Goal: Download file/media

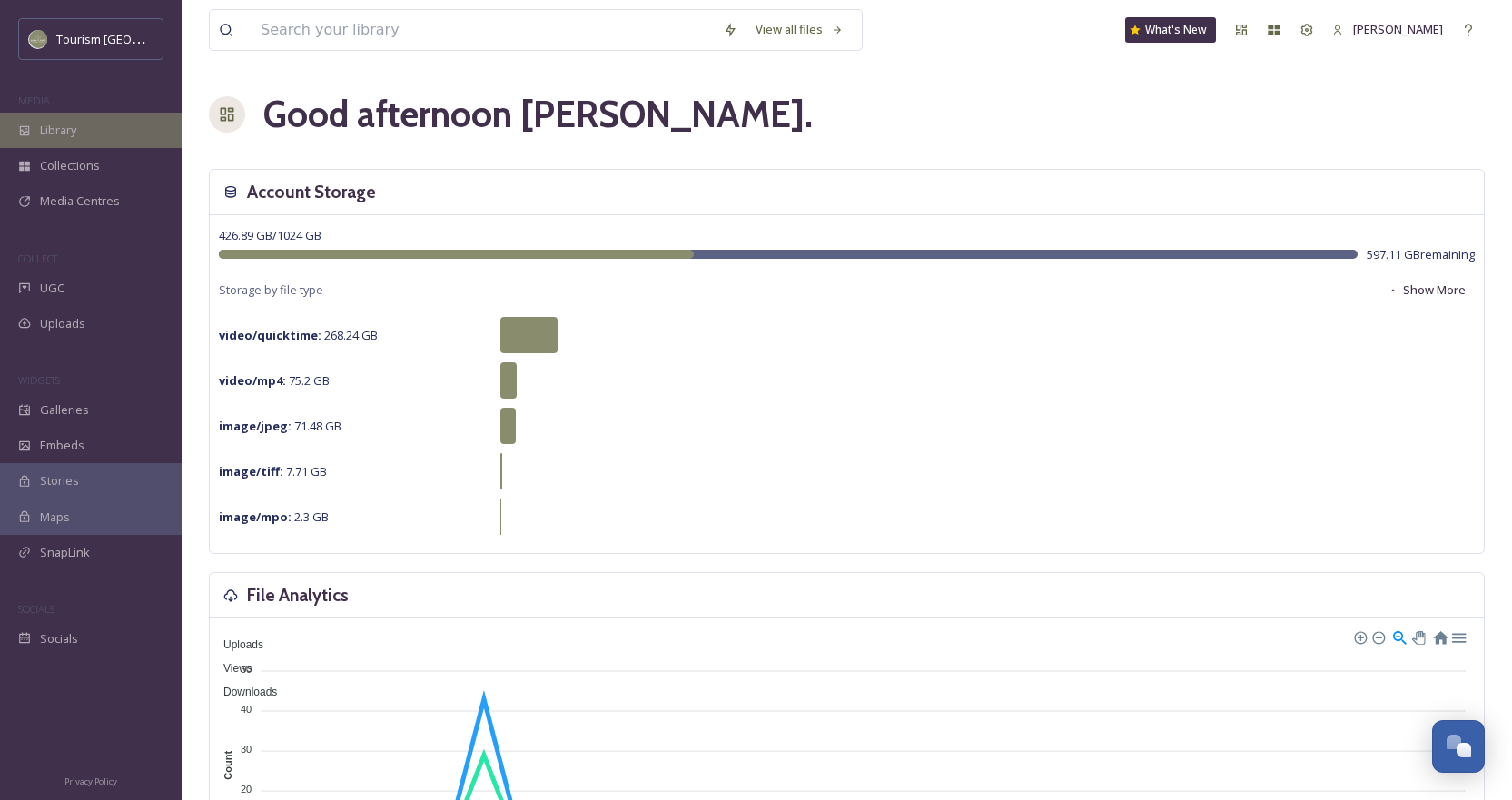
click at [60, 124] on span "Library" at bounding box center [57, 131] width 36 height 17
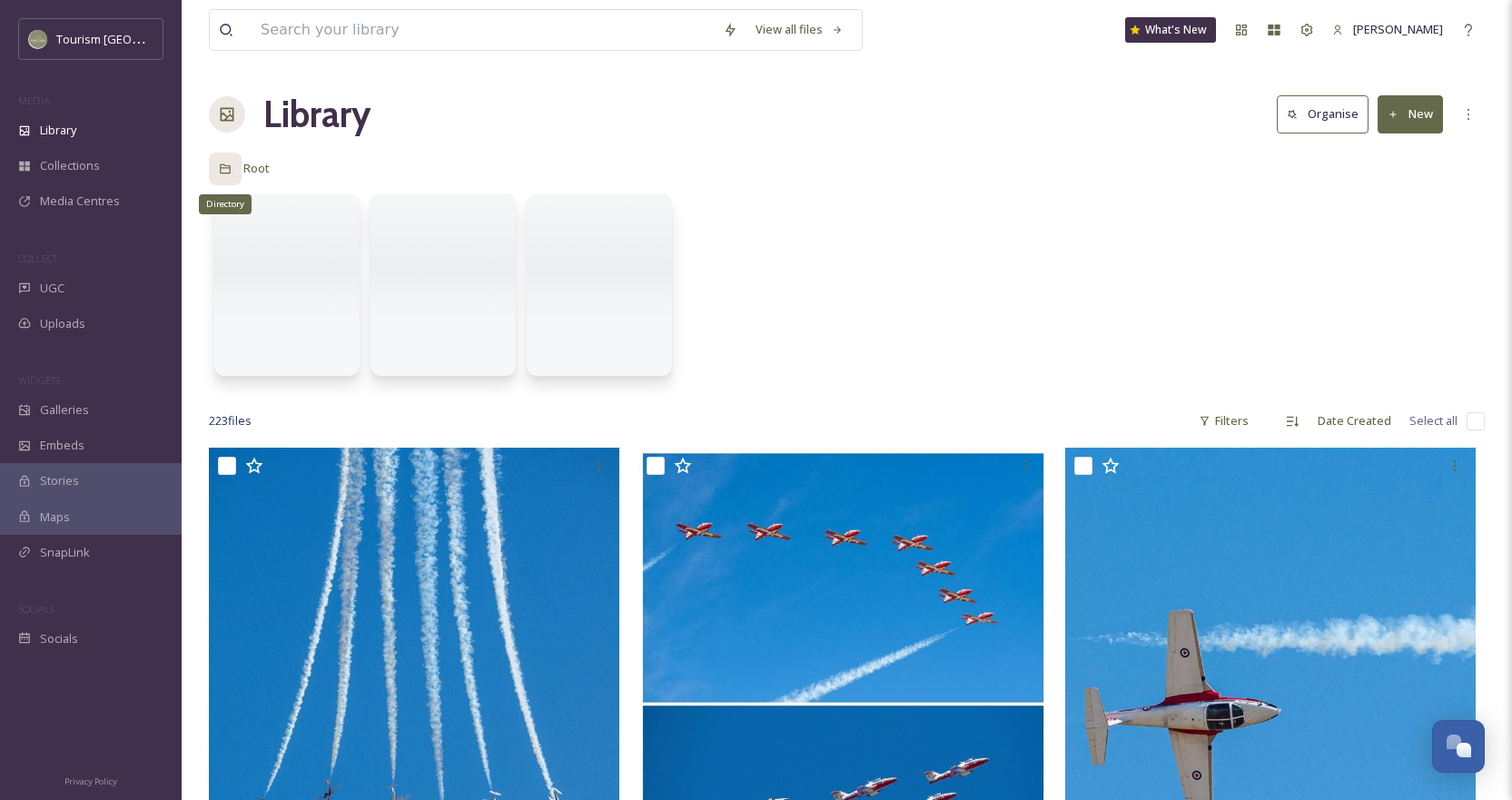
click at [216, 172] on div "Directory" at bounding box center [226, 169] width 33 height 33
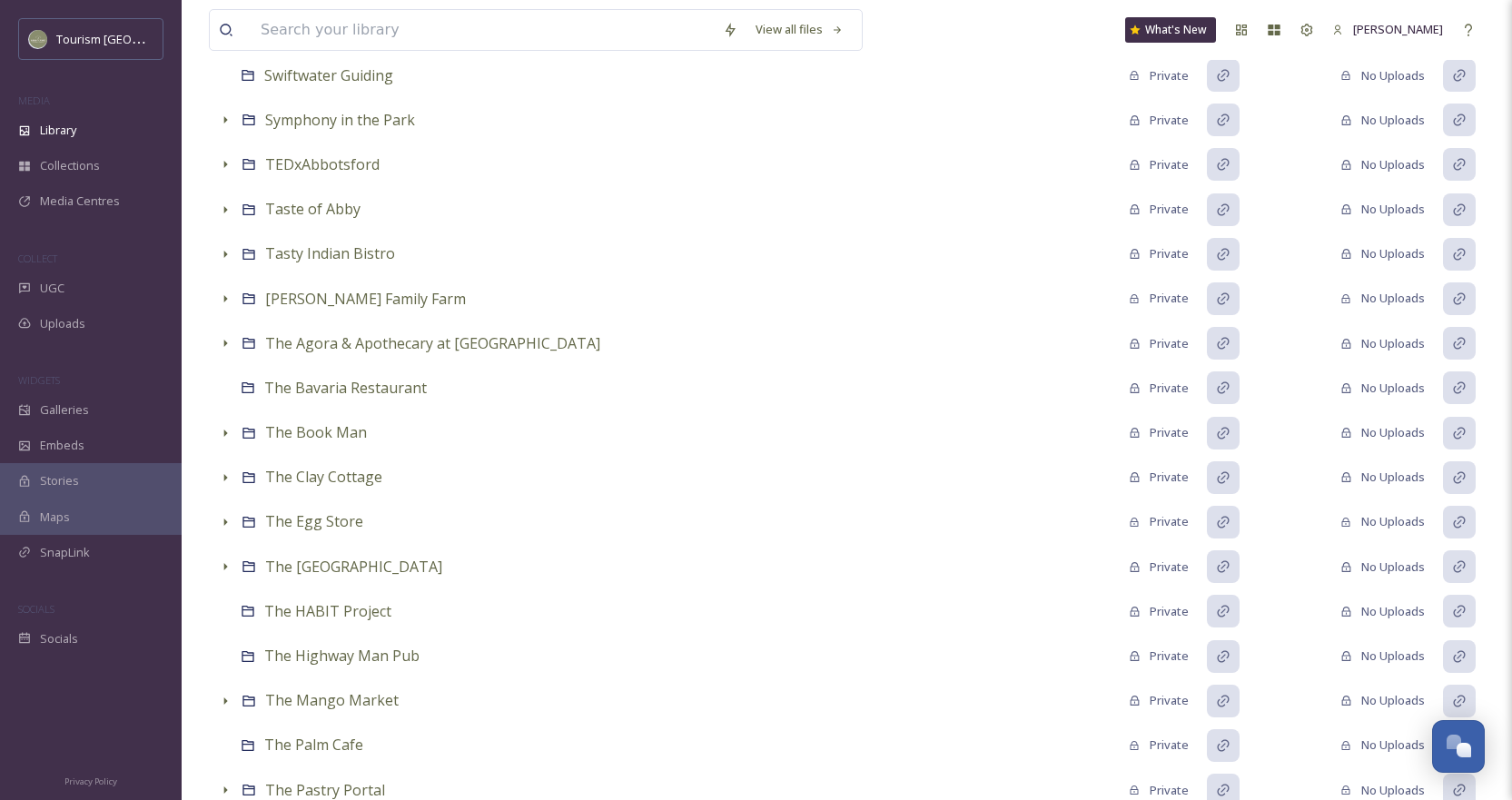
scroll to position [9713, 0]
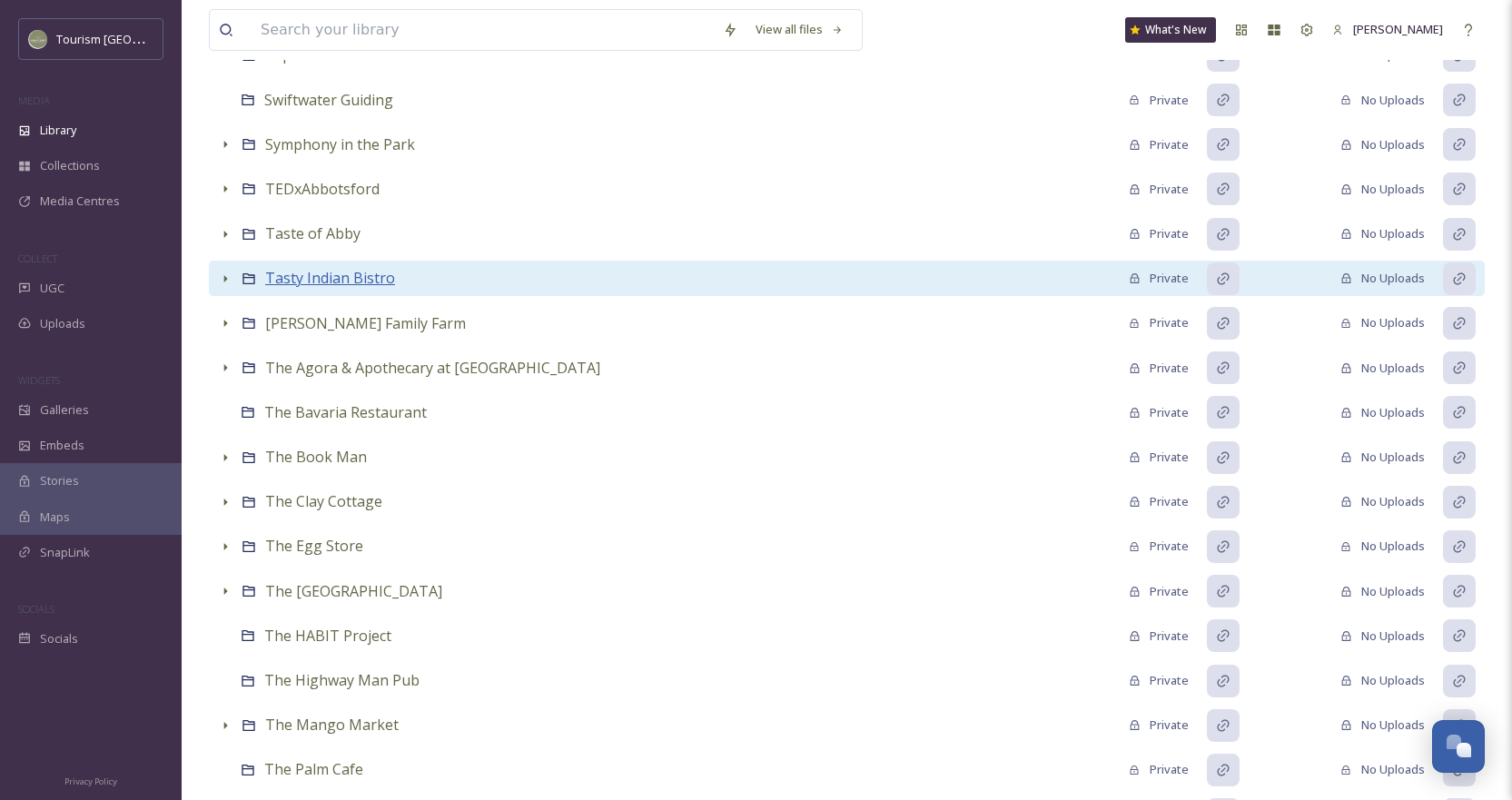
click at [338, 270] on span "Tasty Indian Bistro" at bounding box center [330, 278] width 130 height 20
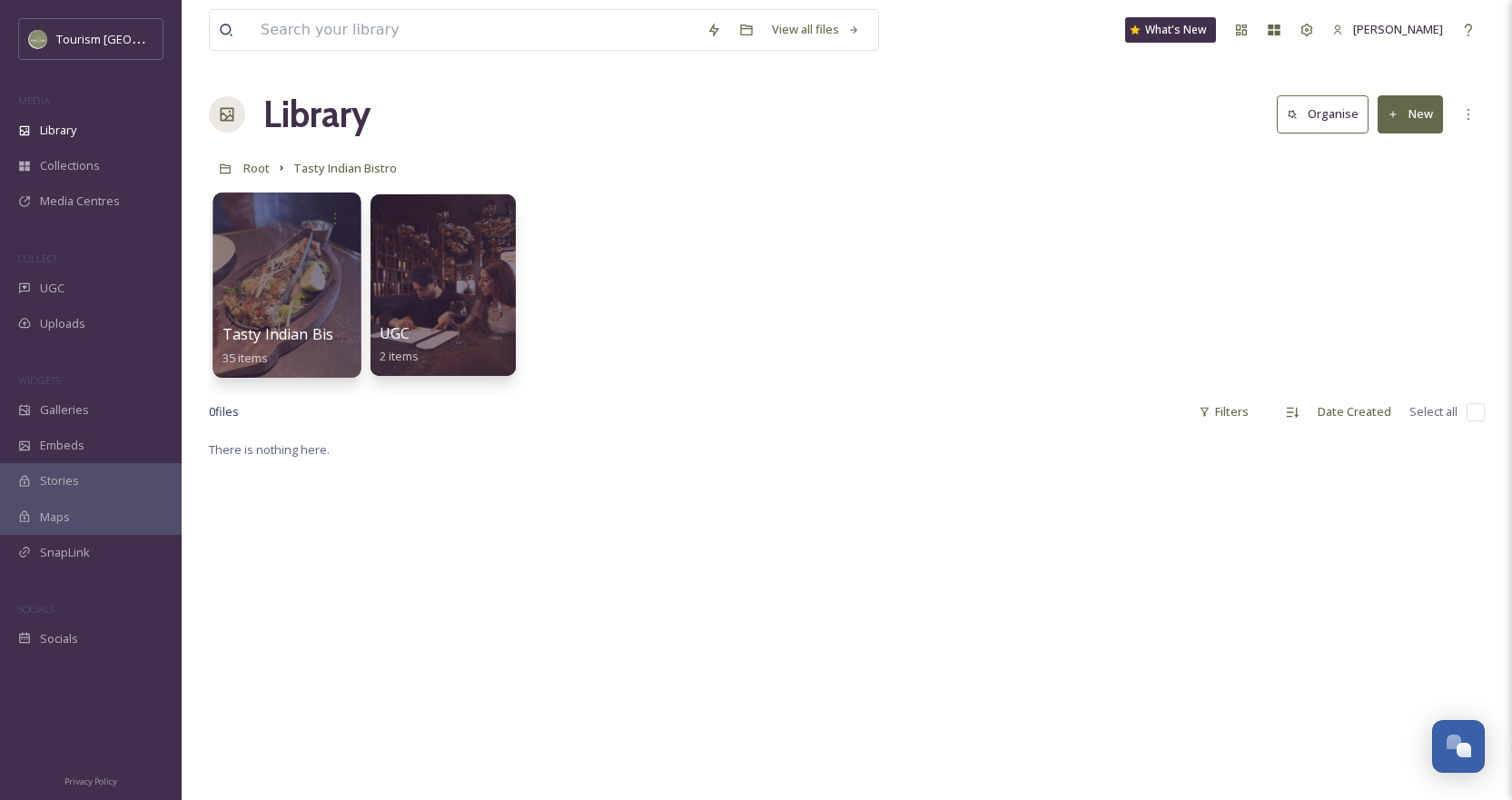
click at [269, 318] on div at bounding box center [286, 285] width 148 height 185
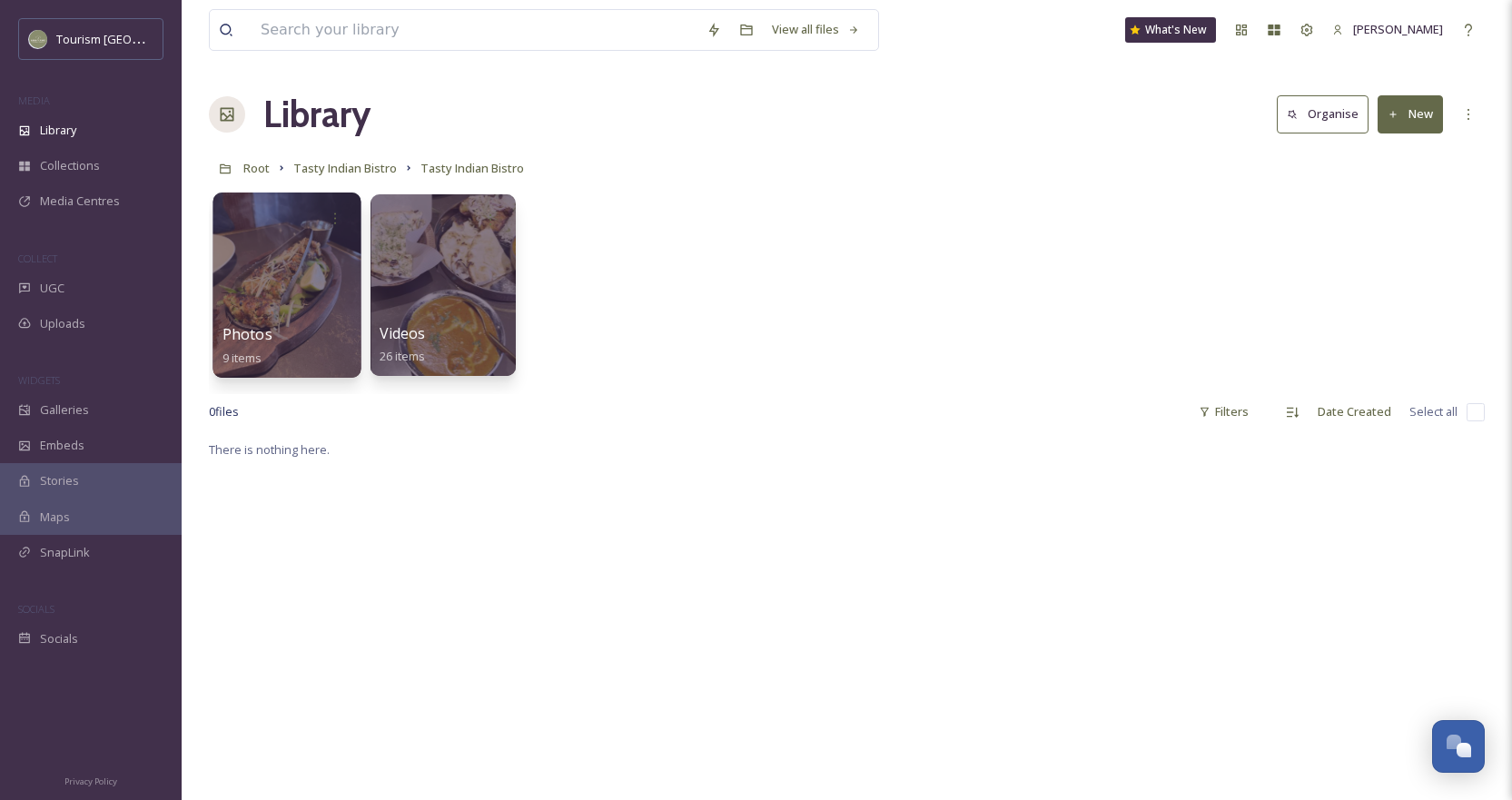
click at [268, 305] on div at bounding box center [286, 285] width 148 height 185
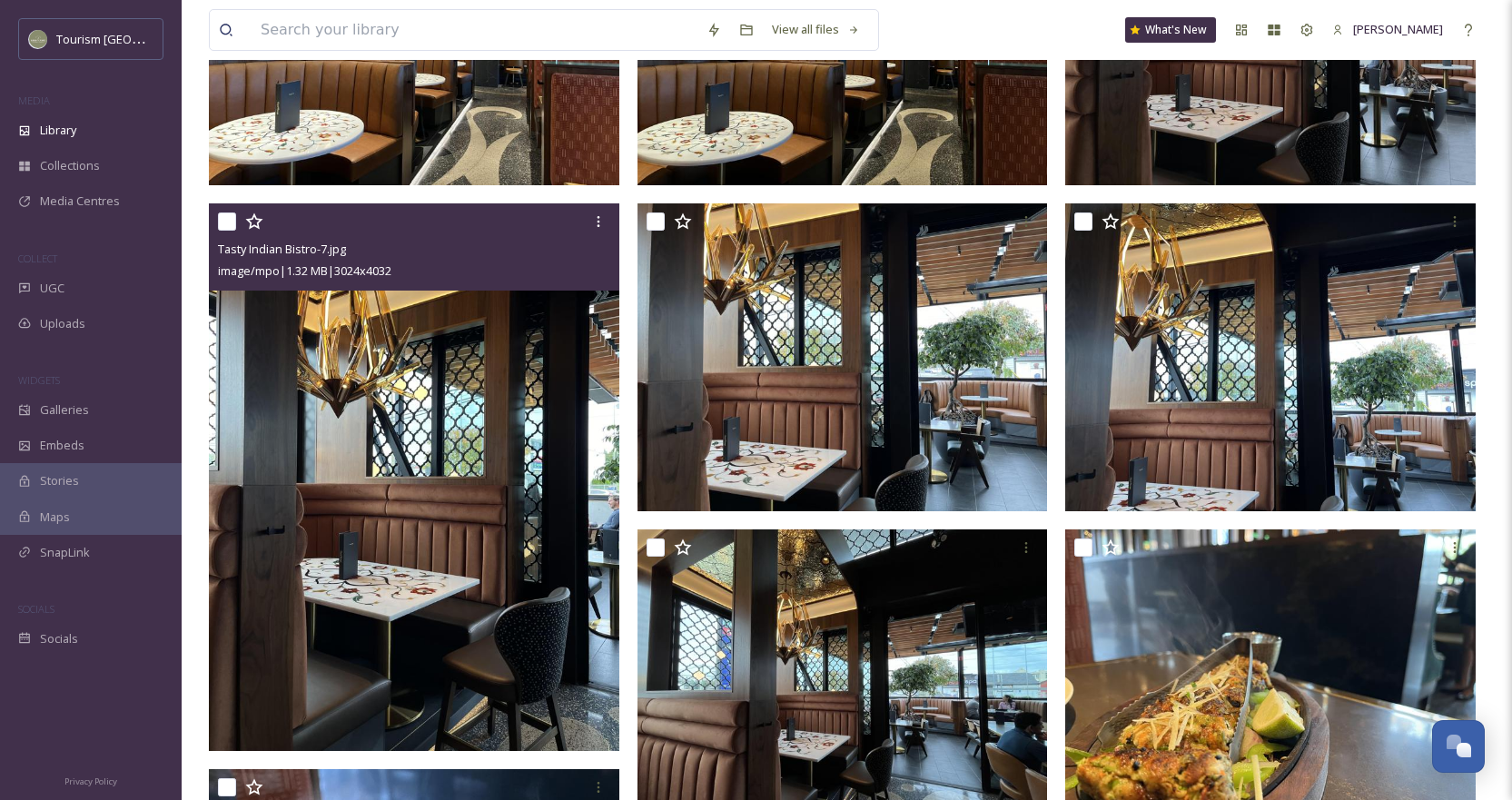
scroll to position [363, 0]
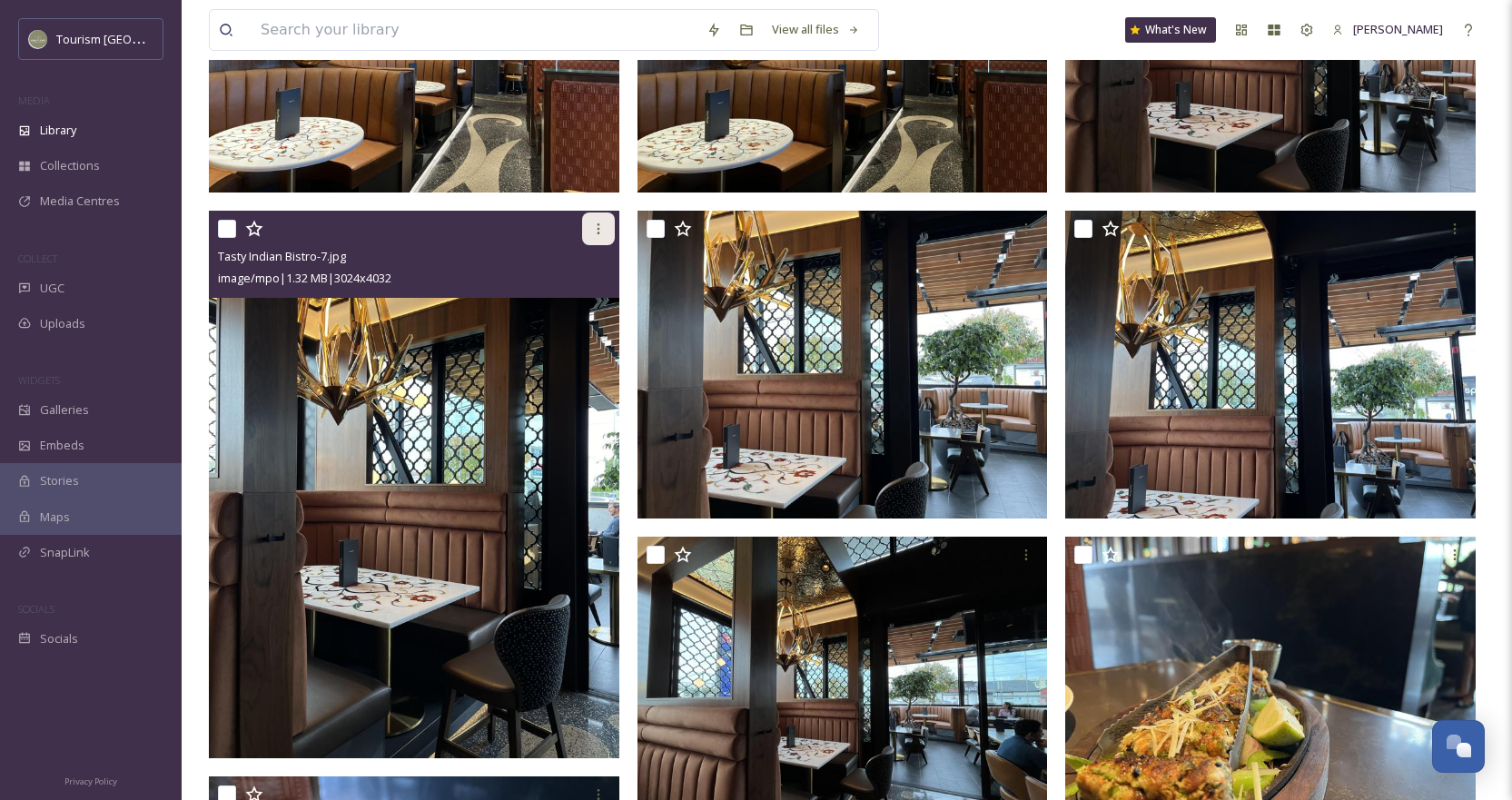
click at [602, 230] on icon at bounding box center [598, 229] width 15 height 15
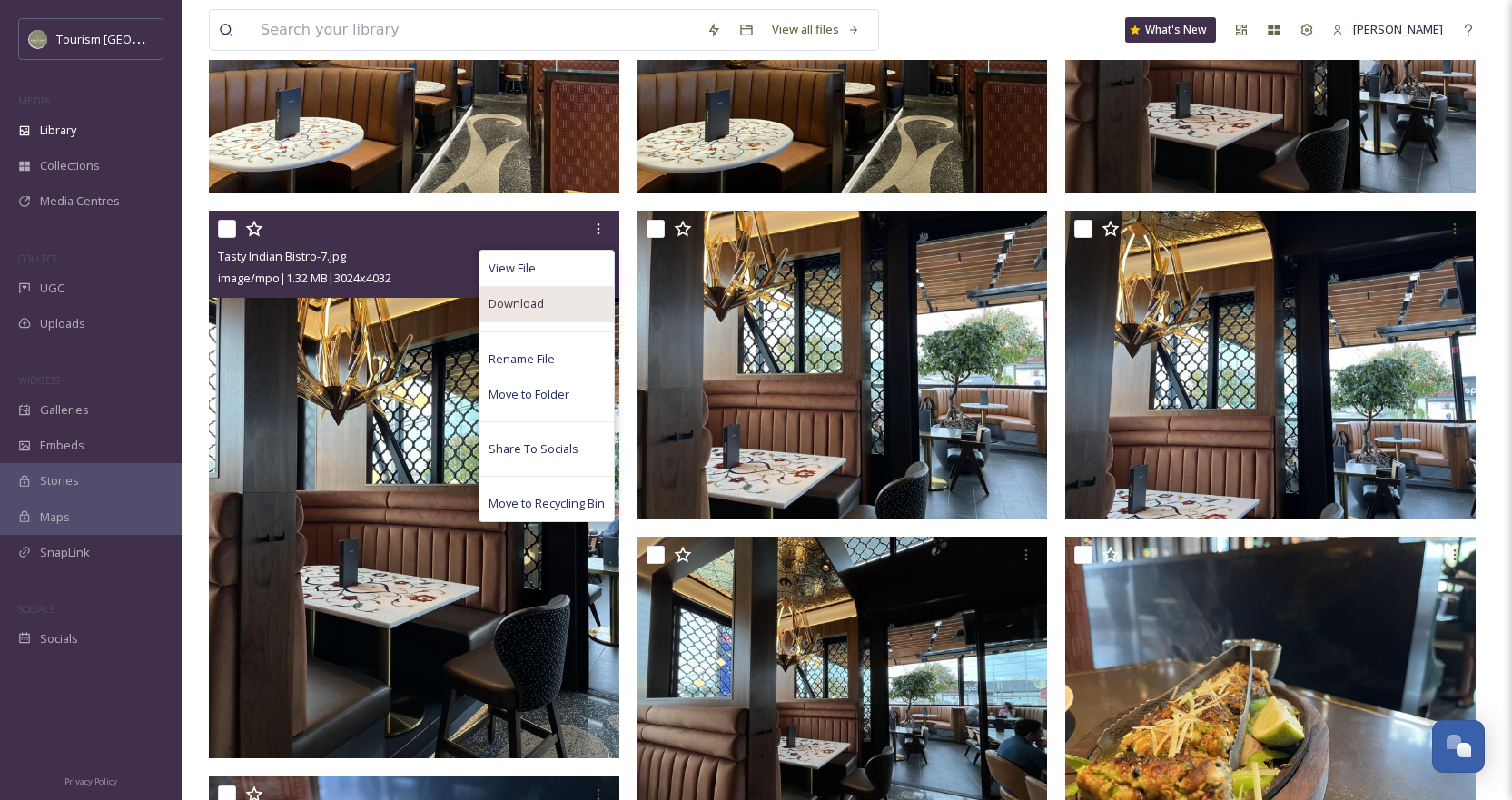
click at [553, 304] on div "Download" at bounding box center [546, 303] width 135 height 36
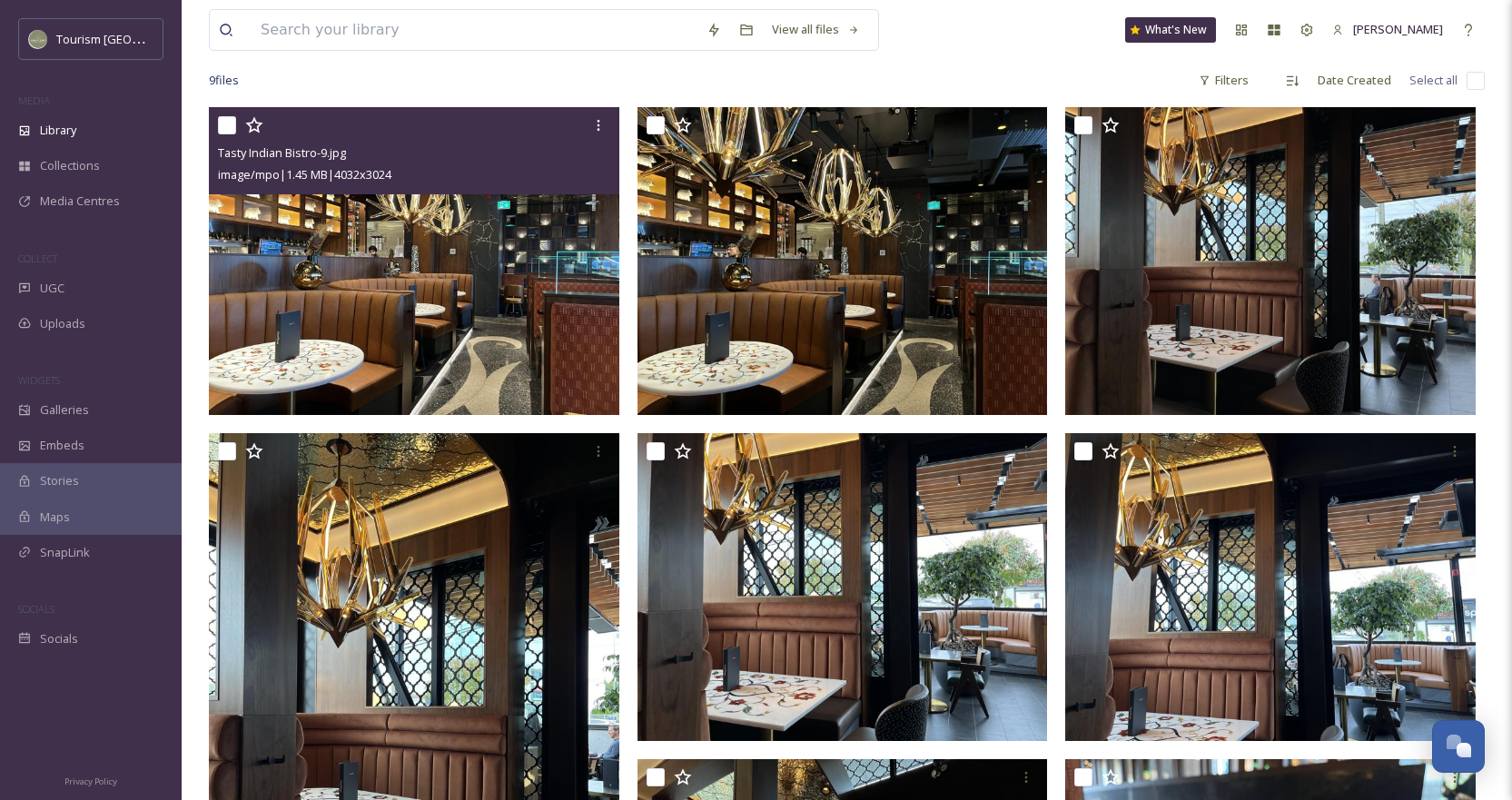
scroll to position [0, 0]
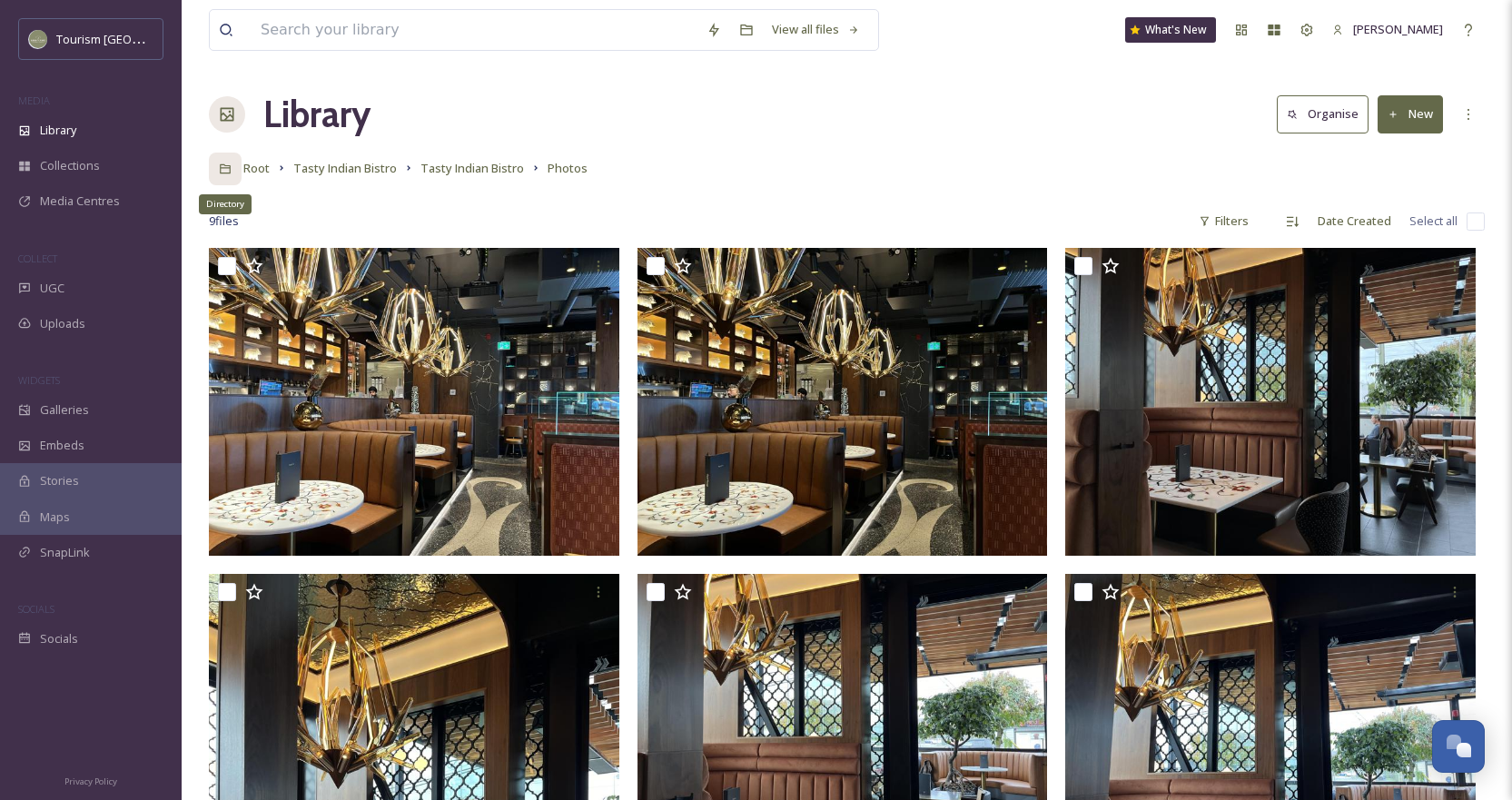
click at [230, 170] on icon at bounding box center [225, 169] width 11 height 10
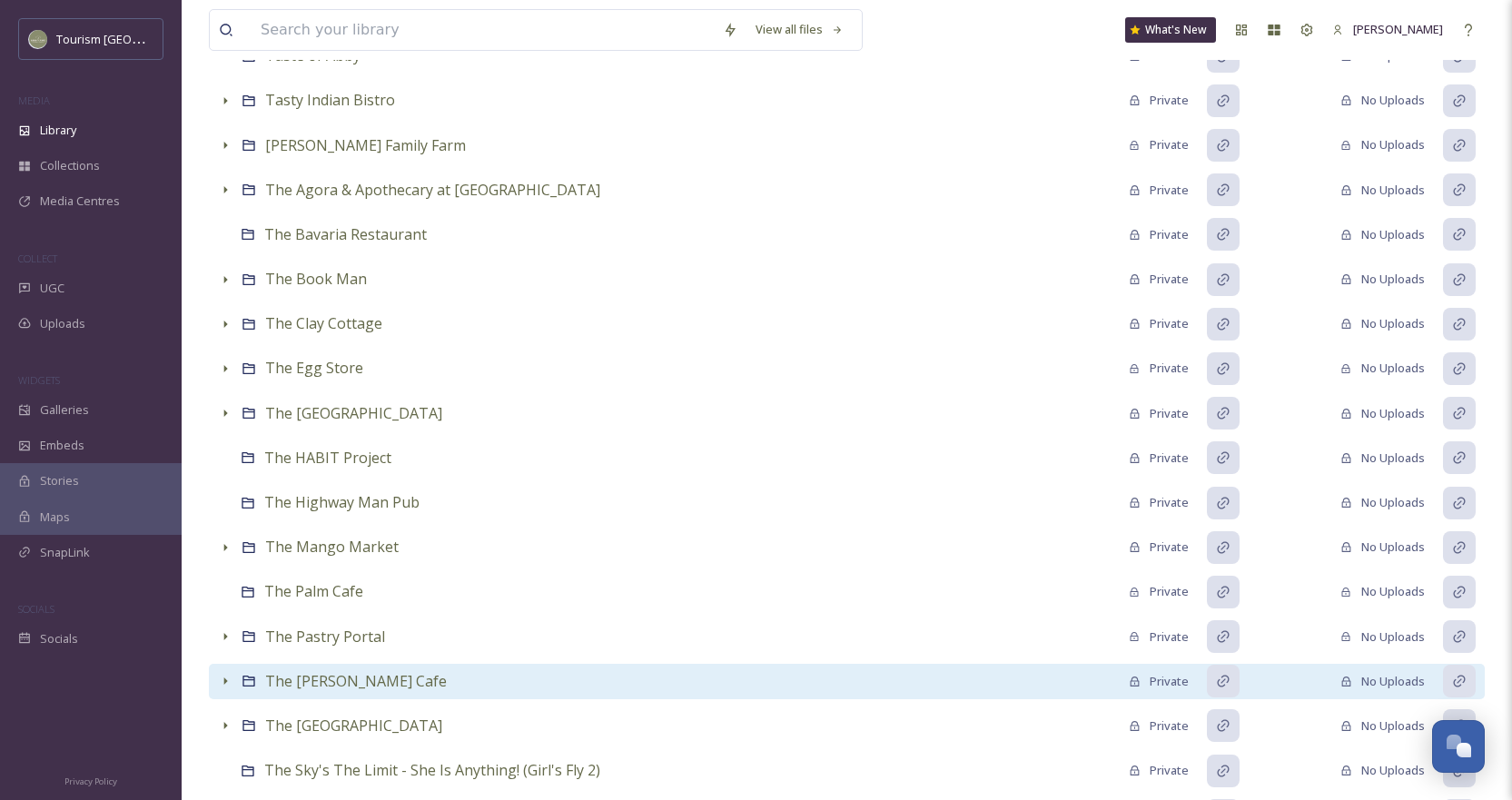
scroll to position [9895, 0]
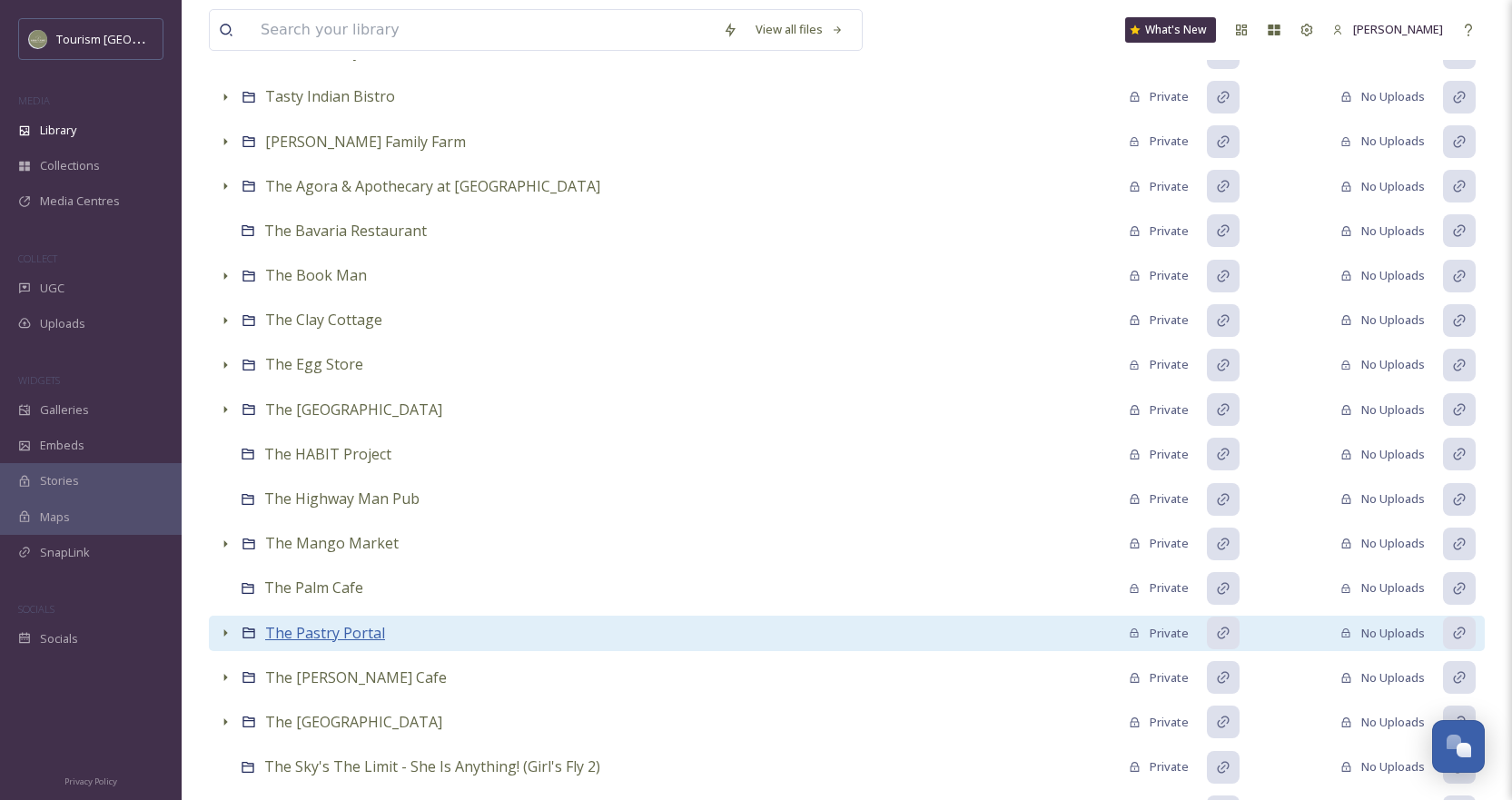
click at [339, 639] on span "The Pastry Portal" at bounding box center [325, 632] width 120 height 20
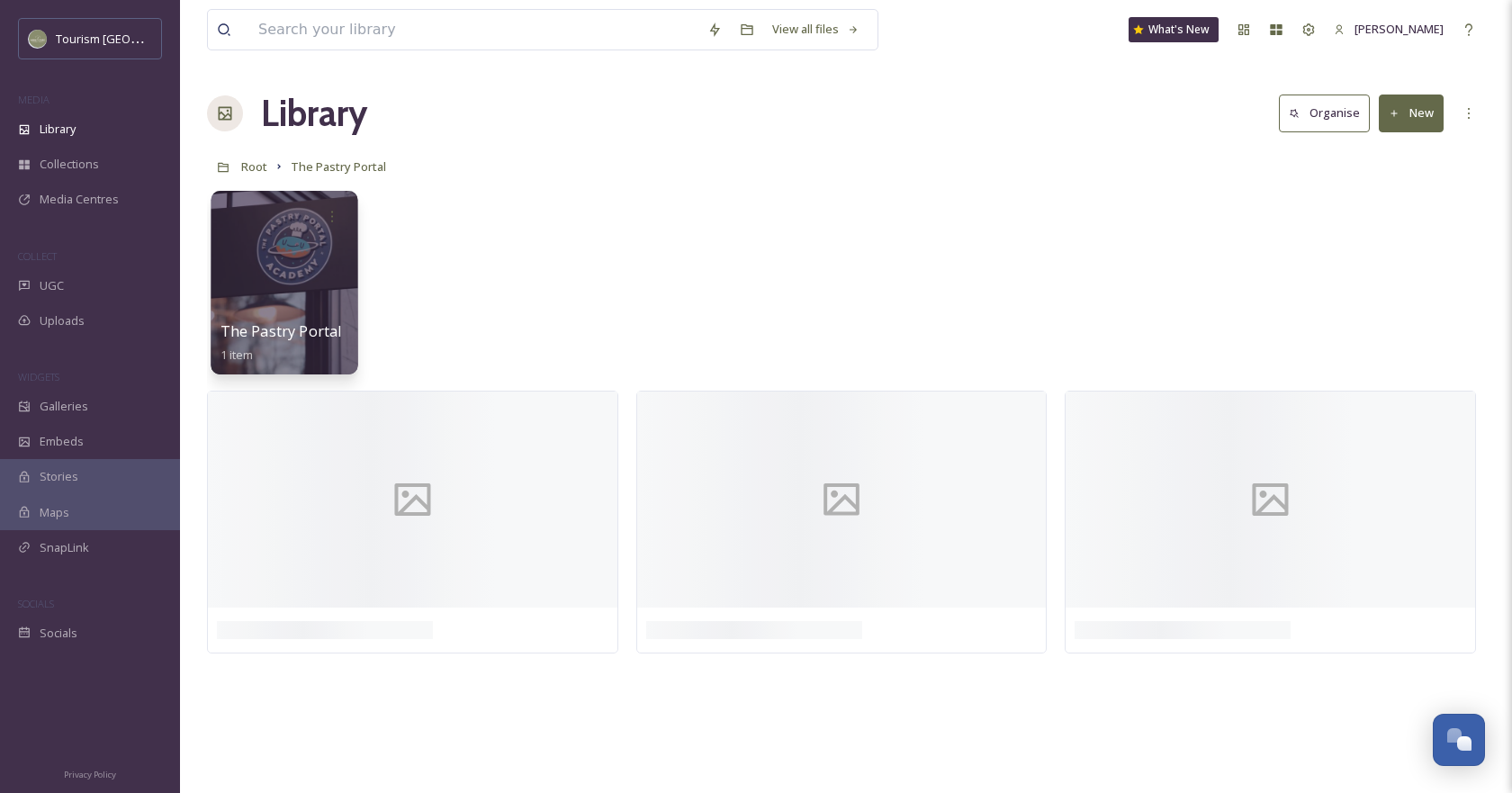
click at [312, 250] on div at bounding box center [283, 282] width 147 height 183
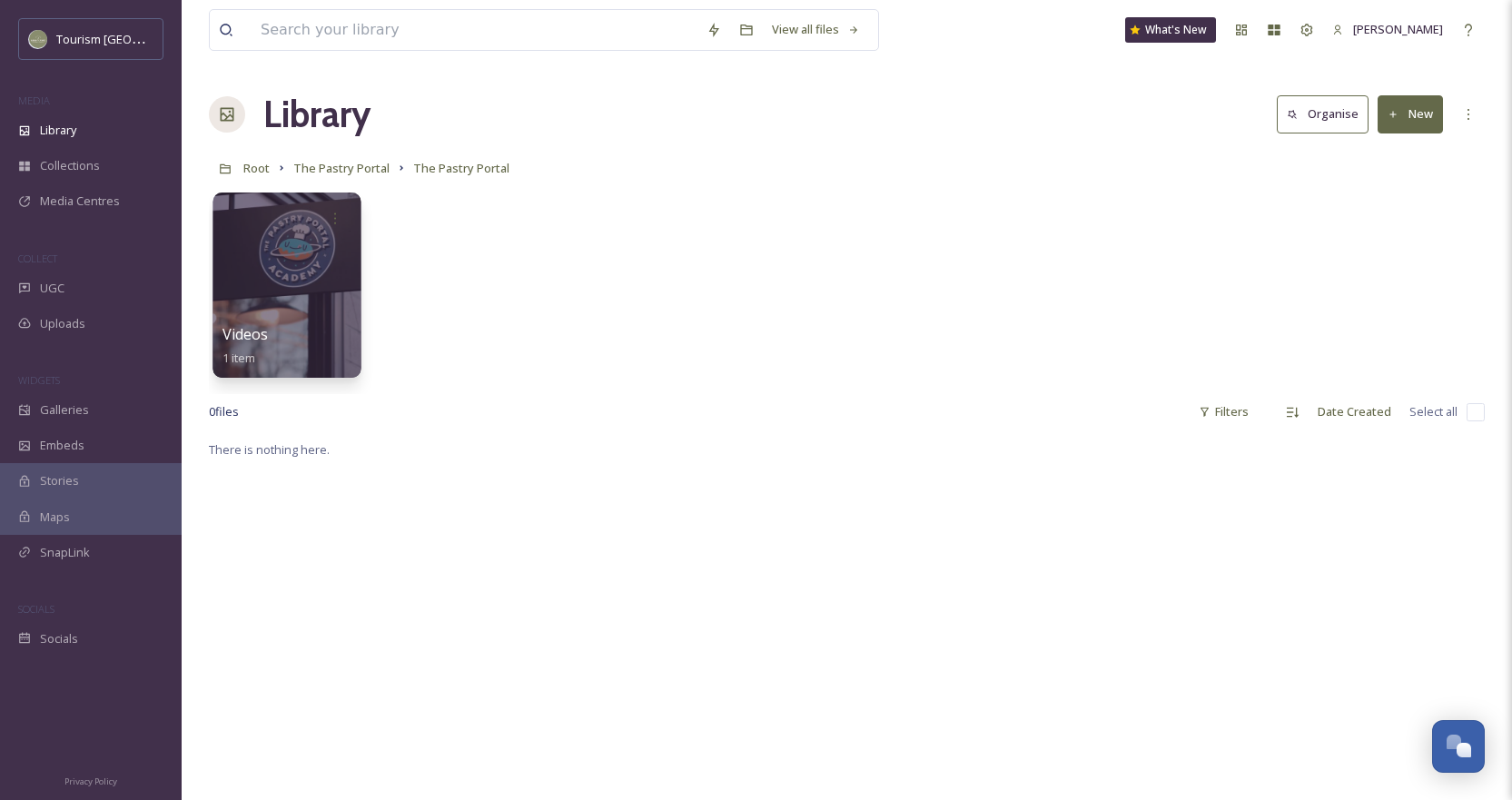
click at [293, 275] on div at bounding box center [286, 285] width 148 height 185
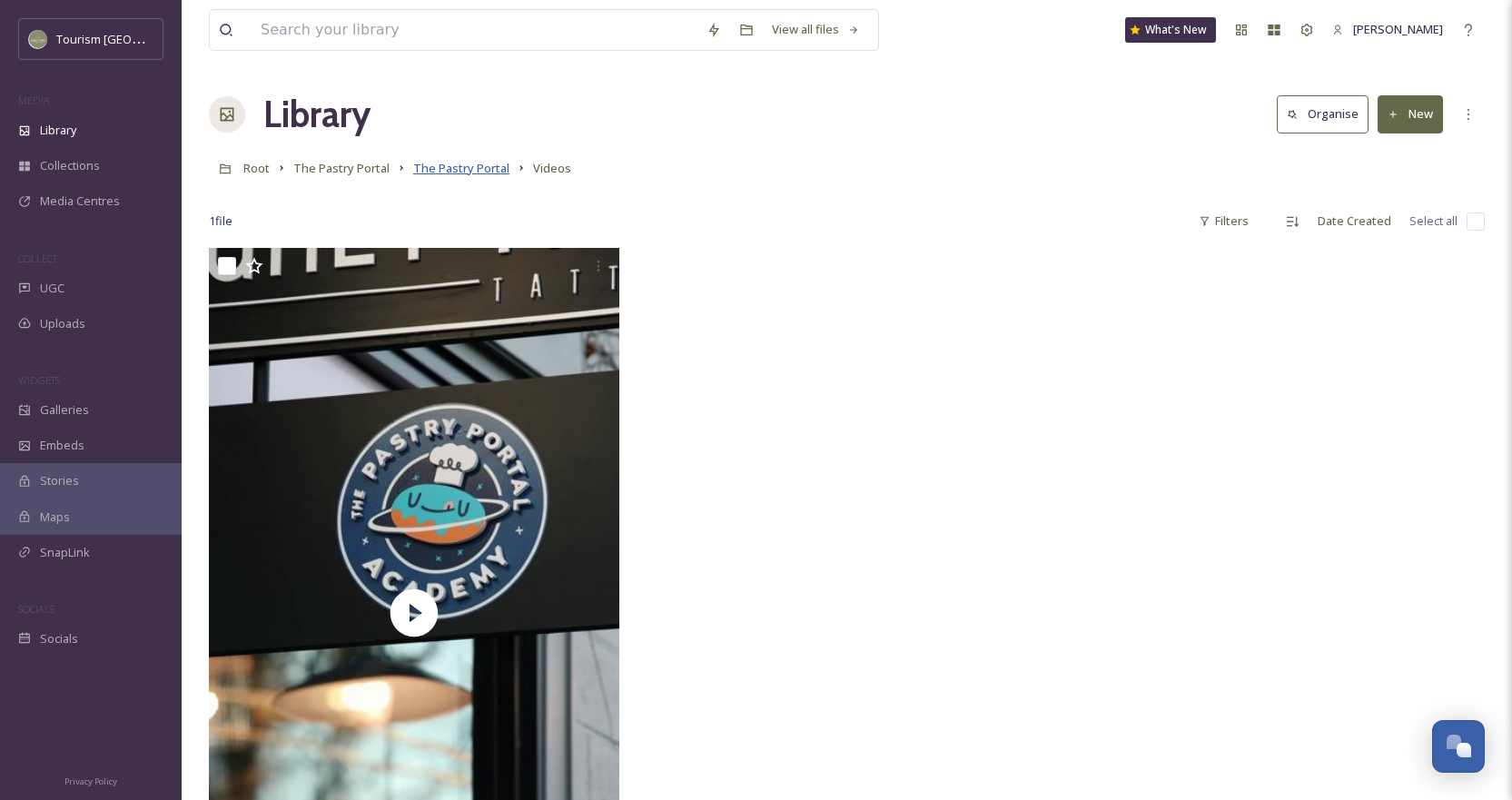
click at [467, 167] on span "The Pastry Portal" at bounding box center [460, 168] width 96 height 16
